Goal: Task Accomplishment & Management: Manage account settings

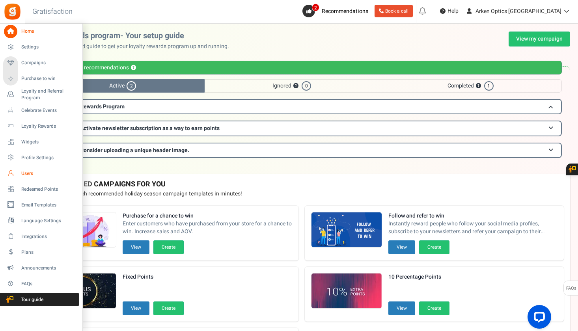
click at [24, 171] on span "Users" at bounding box center [48, 173] width 55 height 7
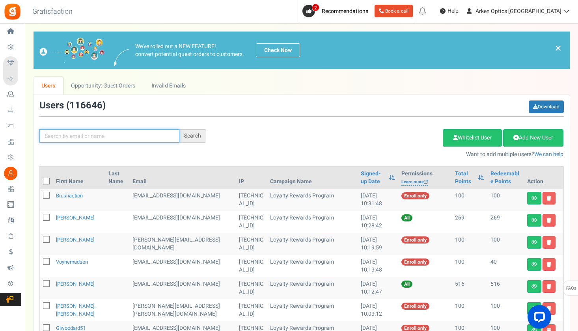
click at [162, 137] on input "text" at bounding box center [109, 135] width 140 height 13
paste input "[EMAIL_ADDRESS][DOMAIN_NAME]"
type input "[EMAIL_ADDRESS][DOMAIN_NAME]"
click at [197, 137] on div "Search" at bounding box center [192, 135] width 27 height 13
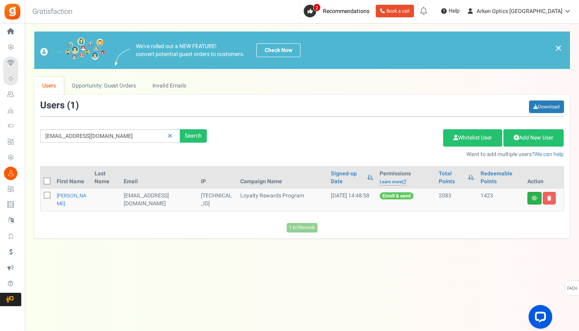
click at [533, 202] on link at bounding box center [535, 198] width 14 height 13
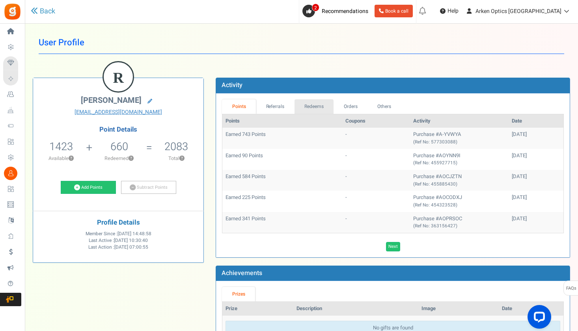
click at [315, 102] on link "Redeems" at bounding box center [313, 106] width 39 height 15
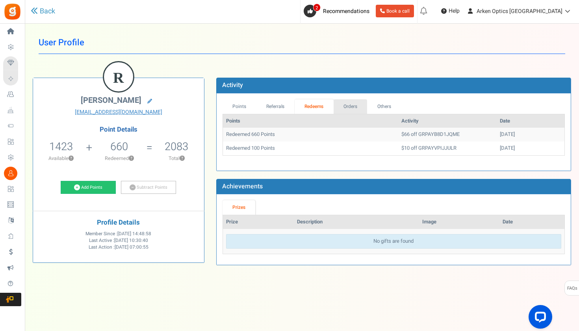
click at [355, 104] on link "Orders" at bounding box center [351, 106] width 34 height 15
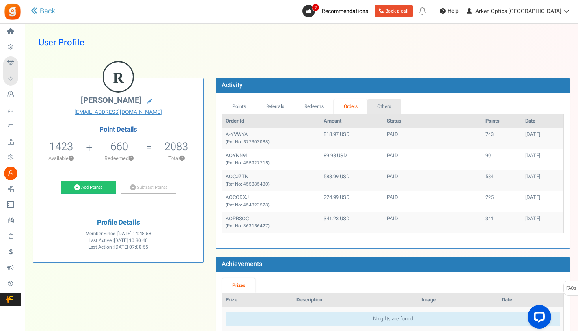
click at [377, 107] on link "Others" at bounding box center [384, 106] width 34 height 15
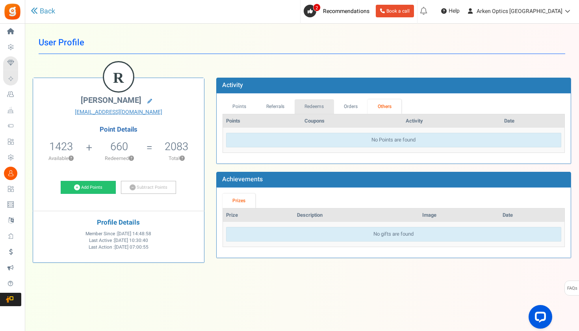
click at [307, 101] on link "Redeems" at bounding box center [314, 106] width 39 height 15
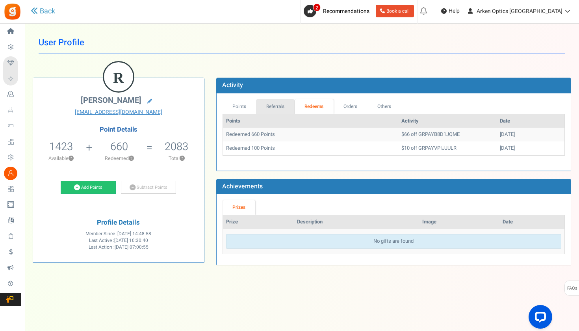
click at [291, 108] on link "Referrals" at bounding box center [275, 106] width 39 height 15
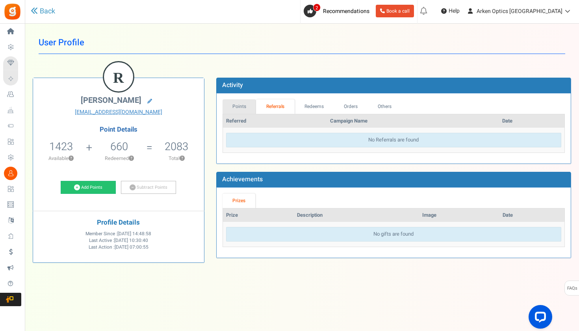
click at [244, 103] on link "Points" at bounding box center [240, 106] width 34 height 15
